Goal: Use online tool/utility: Utilize a website feature to perform a specific function

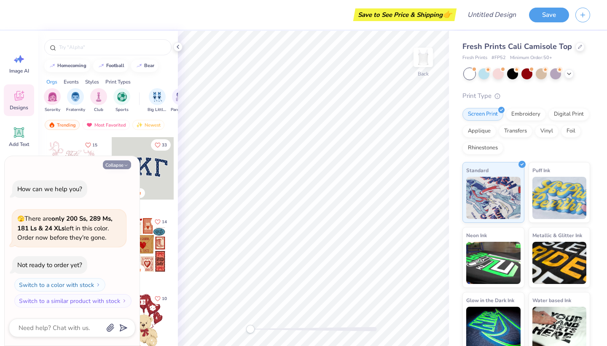
click at [126, 164] on icon "button" at bounding box center [126, 165] width 5 height 5
type textarea "x"
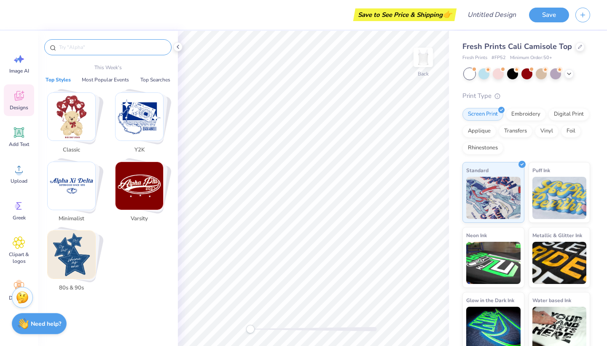
click at [94, 44] on input "text" at bounding box center [112, 47] width 108 height 8
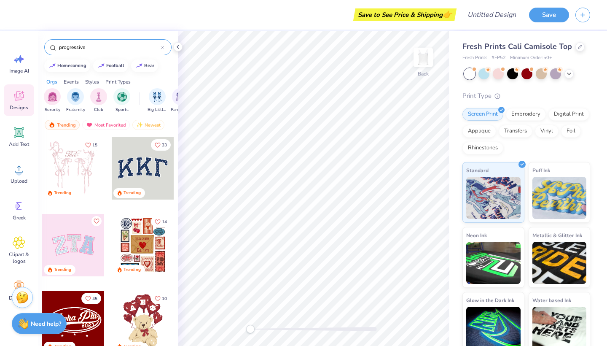
type input "progressive"
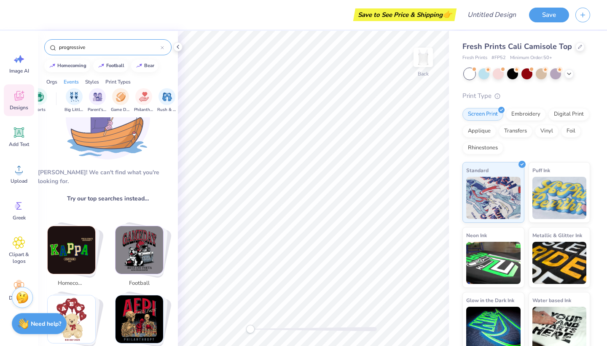
scroll to position [0, 89]
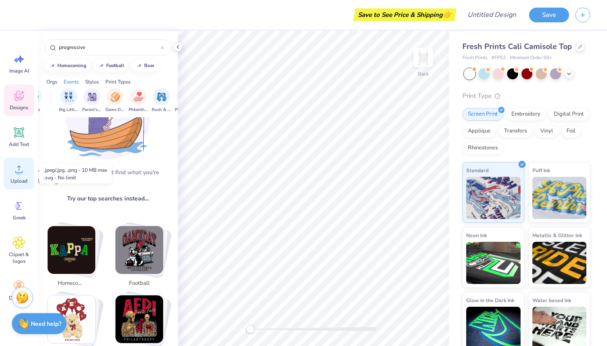
click at [13, 174] on icon at bounding box center [19, 169] width 13 height 13
click at [20, 172] on icon at bounding box center [19, 169] width 8 height 7
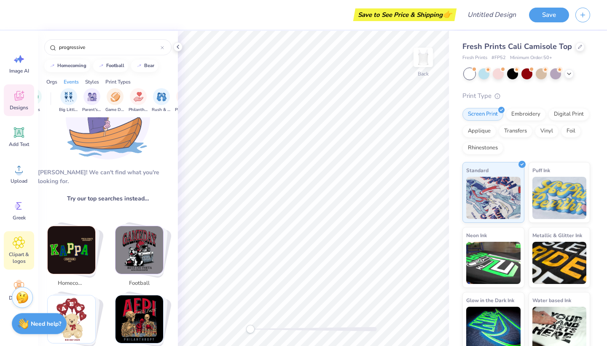
click at [20, 246] on icon at bounding box center [19, 242] width 12 height 13
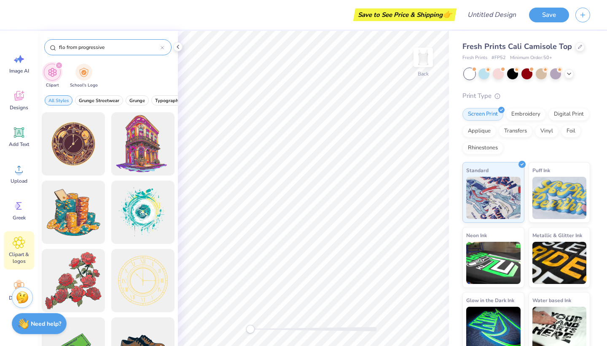
type input "flo from progressive"
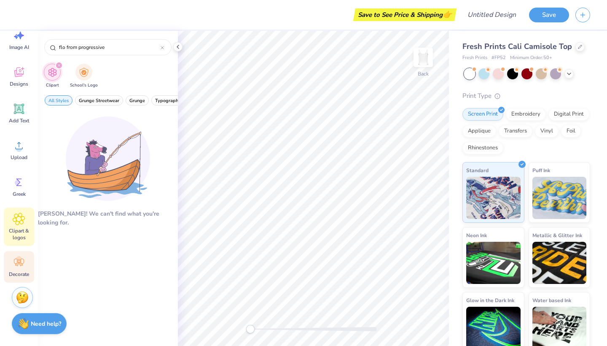
scroll to position [24, 0]
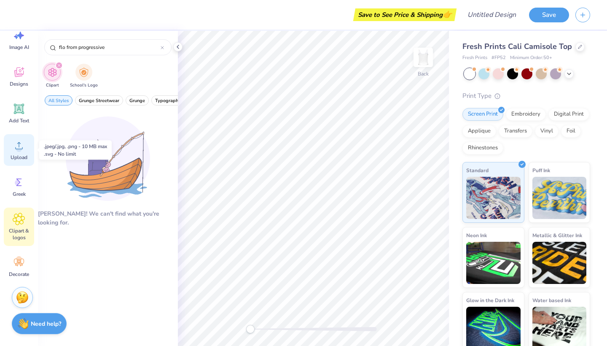
click at [19, 150] on circle at bounding box center [19, 149] width 6 height 6
click at [18, 156] on span "Upload" at bounding box center [19, 157] width 17 height 7
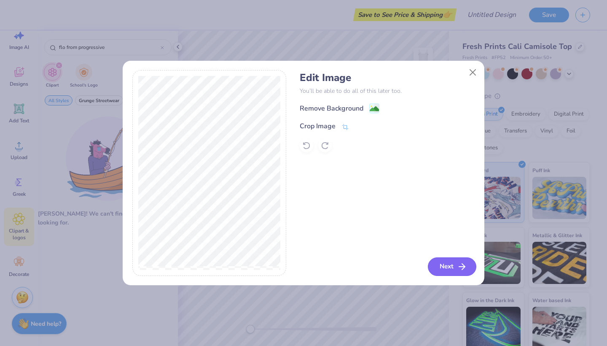
click at [450, 265] on button "Next" at bounding box center [452, 266] width 48 height 19
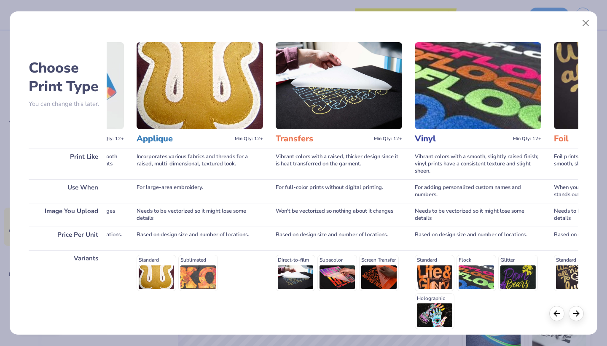
scroll to position [0, 401]
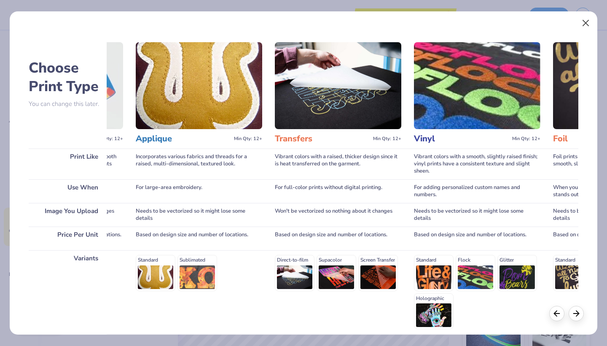
click at [581, 27] on button "Close" at bounding box center [586, 23] width 16 height 16
